Goal: Information Seeking & Learning: Learn about a topic

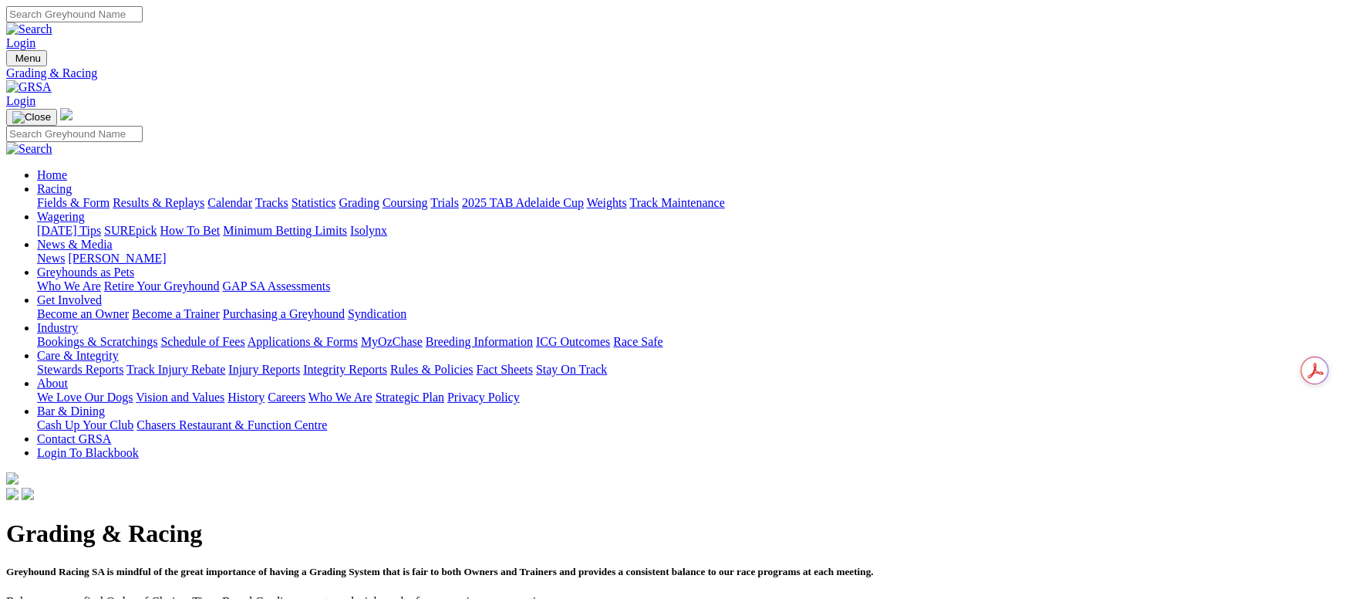
click at [252, 196] on link "Calendar" at bounding box center [230, 202] width 45 height 13
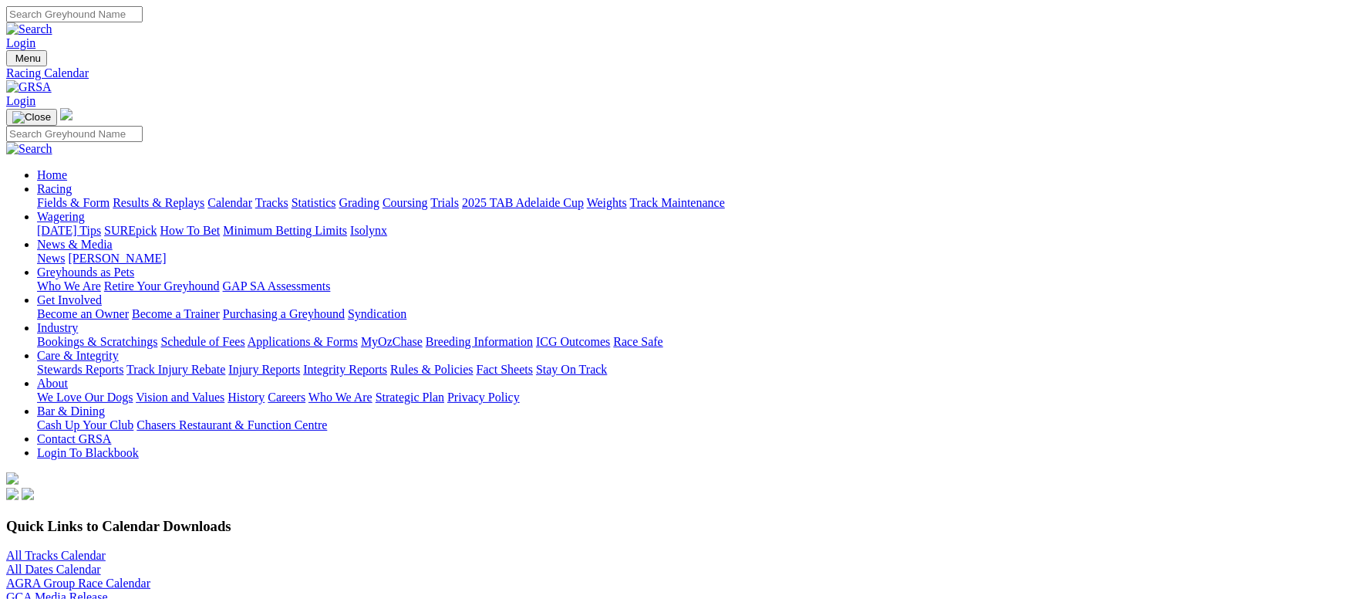
click at [204, 196] on link "Results & Replays" at bounding box center [159, 202] width 92 height 13
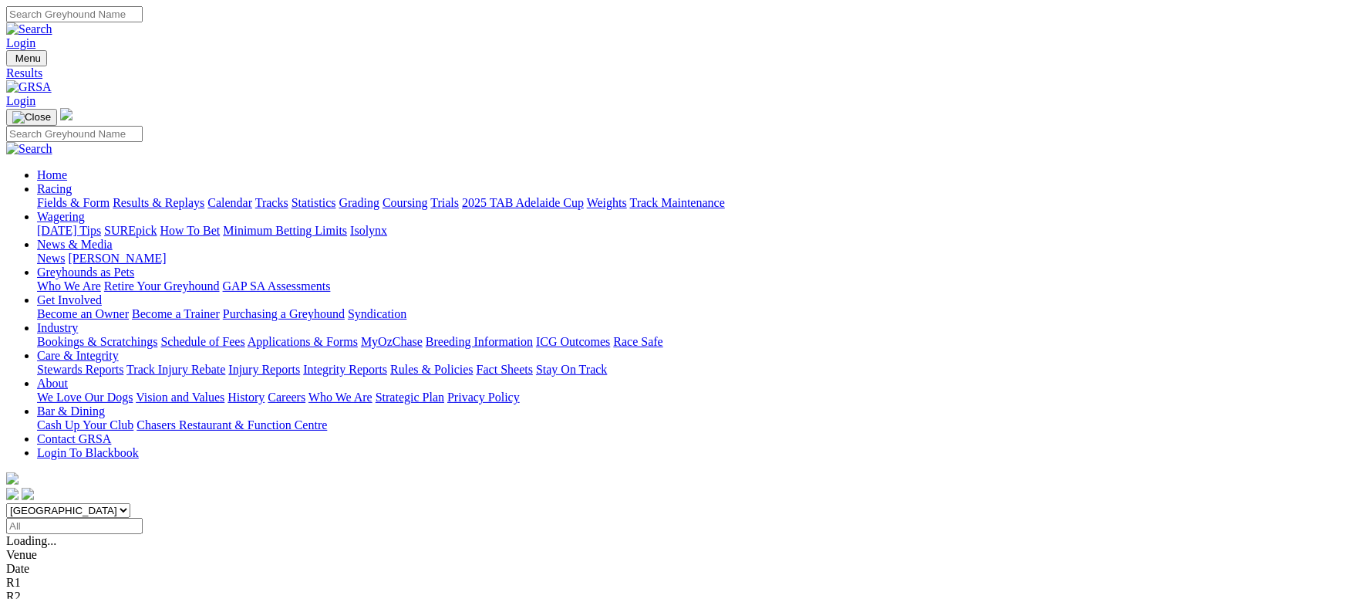
click at [110, 196] on link "Fields & Form" at bounding box center [73, 202] width 73 height 13
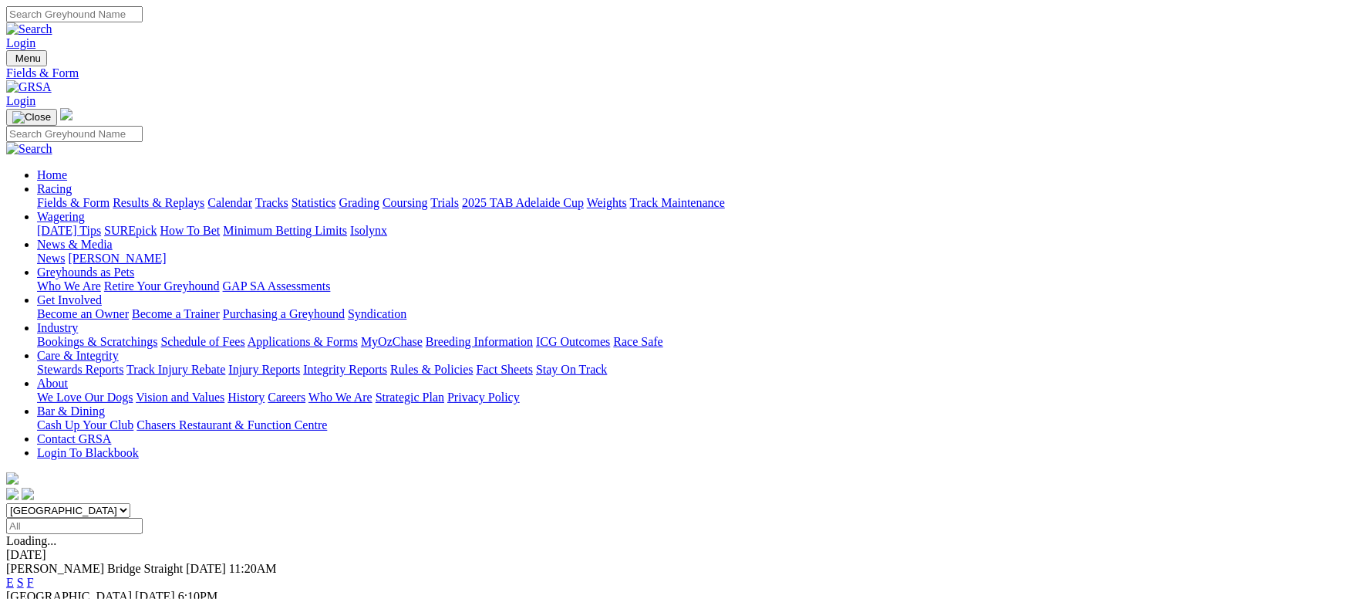
click at [34, 598] on link "F" at bounding box center [30, 609] width 7 height 13
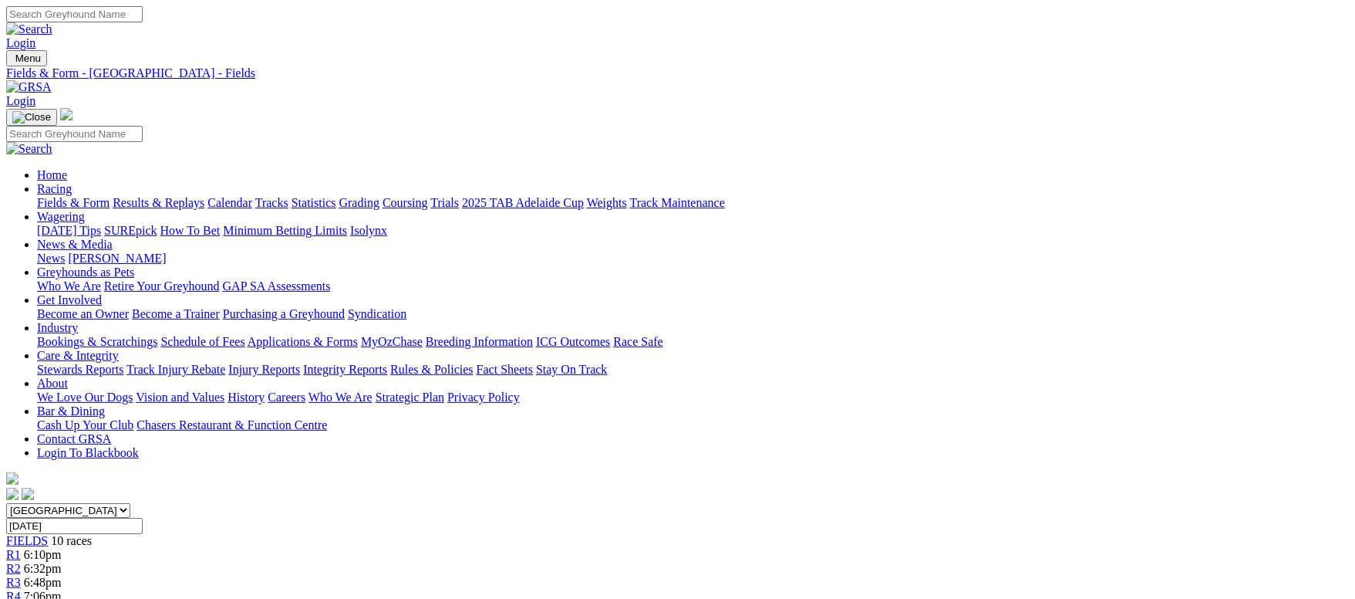
click at [110, 196] on link "Fields & Form" at bounding box center [73, 202] width 73 height 13
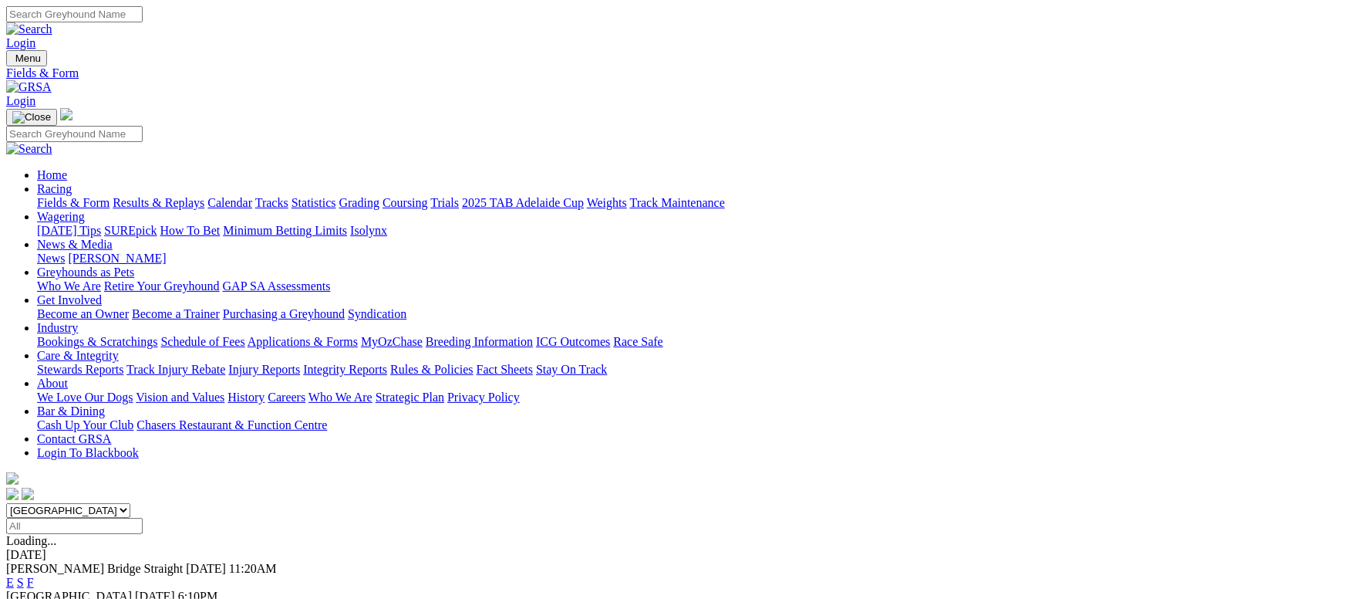
click at [34, 575] on link "F" at bounding box center [30, 581] width 7 height 13
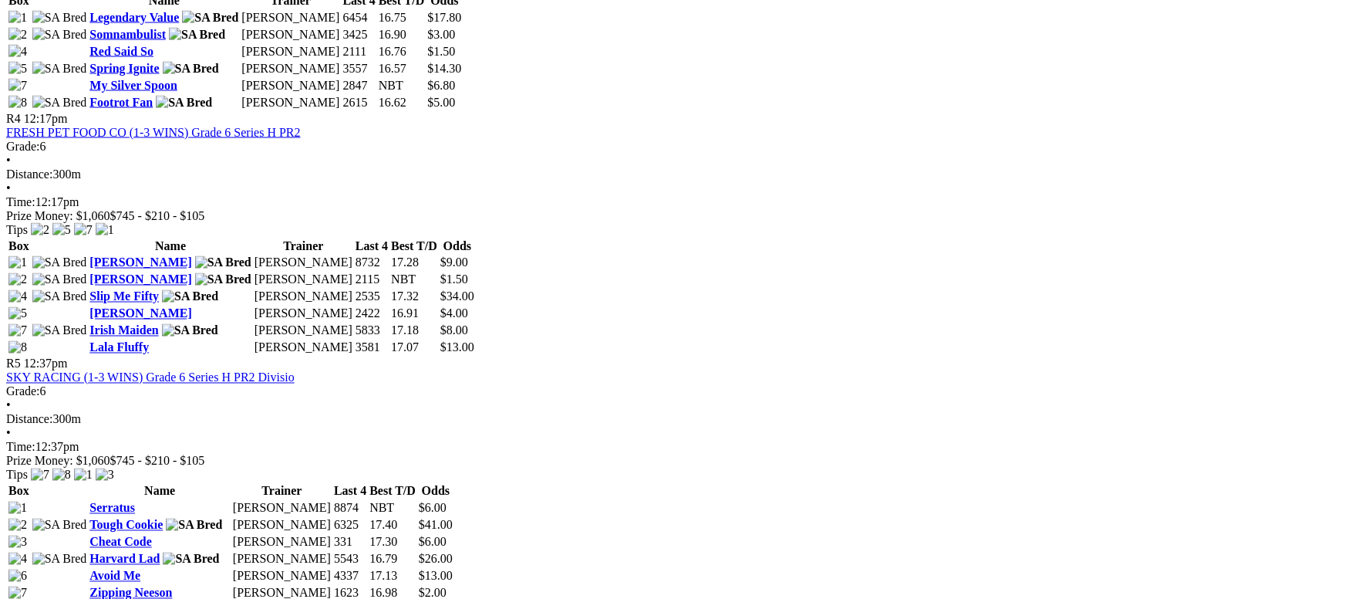
scroll to position [1503, 0]
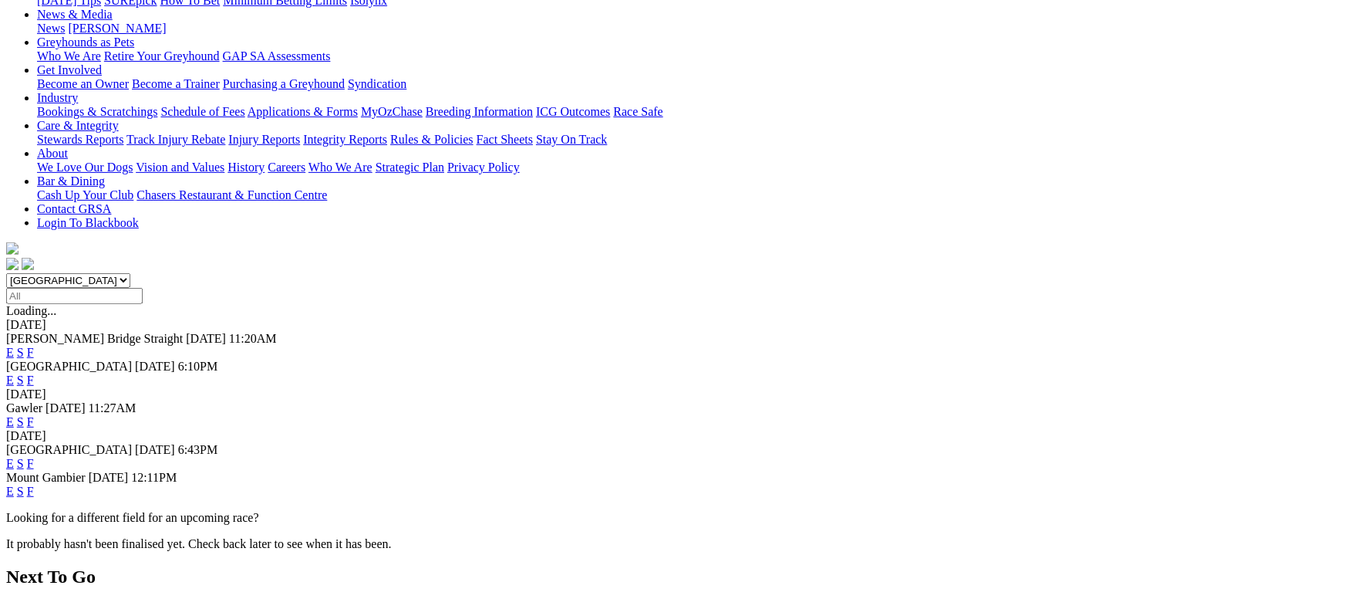
scroll to position [231, 0]
click at [34, 372] on link "F" at bounding box center [30, 378] width 7 height 13
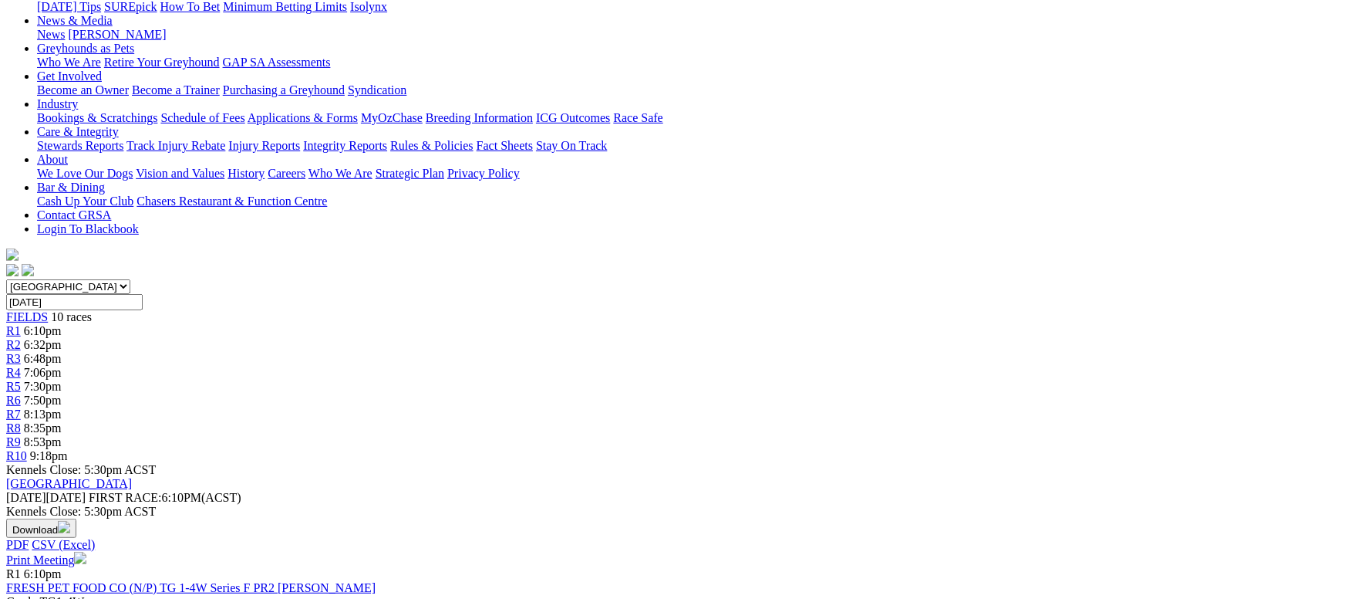
scroll to position [346, 0]
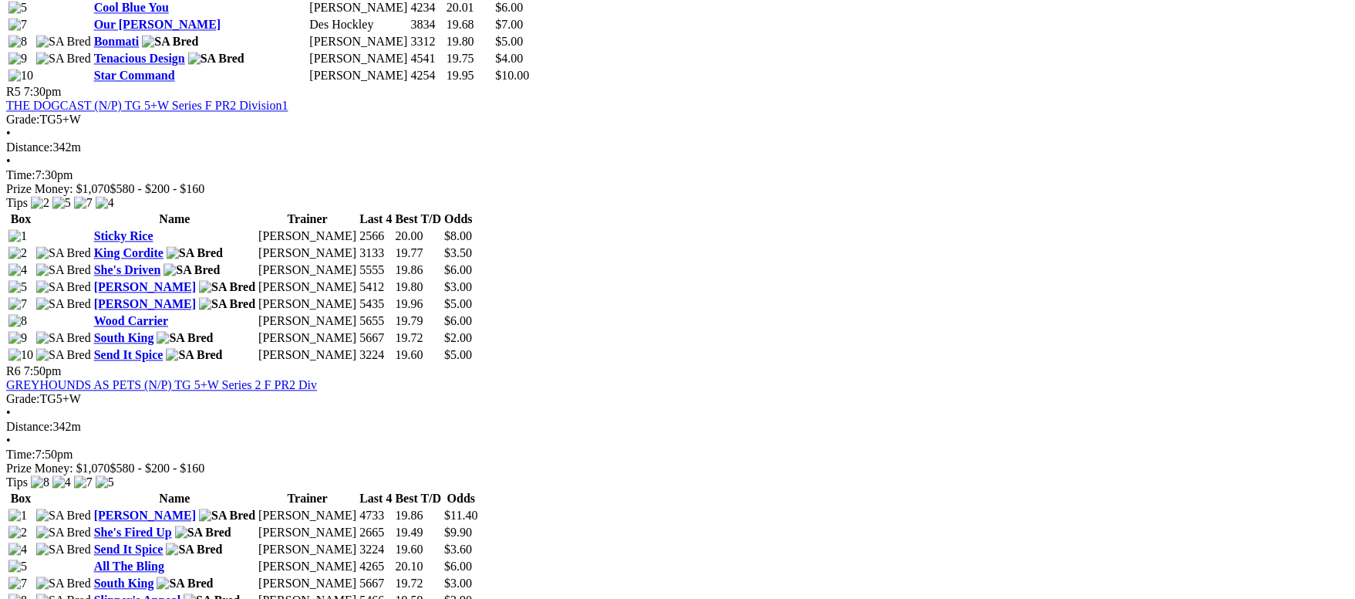
scroll to position [1967, 0]
